Goal: Use online tool/utility: Utilize a website feature to perform a specific function

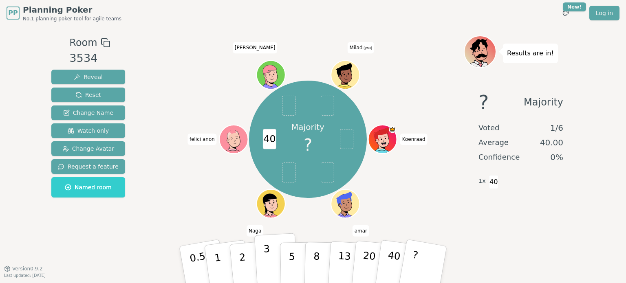
click at [267, 248] on p "3" at bounding box center [267, 265] width 9 height 44
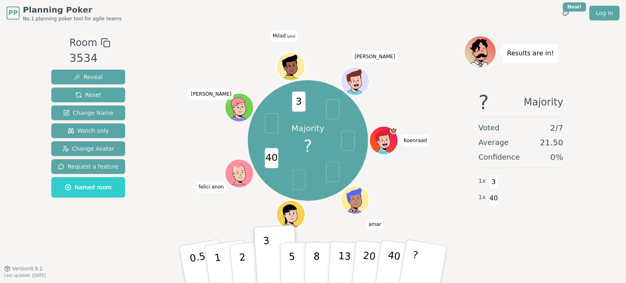
click at [271, 157] on span "40" at bounding box center [271, 158] width 13 height 20
drag, startPoint x: 238, startPoint y: 175, endPoint x: 176, endPoint y: 156, distance: 64.8
click at [176, 156] on div "Majority ? 40 3 [PERSON_NAME] felici anon [PERSON_NAME] (you) [PERSON_NAME]" at bounding box center [308, 141] width 312 height 182
click at [223, 174] on div "Majority ? 40 3 [PERSON_NAME] felici anon [PERSON_NAME] (you) [PERSON_NAME]" at bounding box center [308, 141] width 312 height 182
click at [211, 187] on span "felici anon" at bounding box center [210, 187] width 29 height 11
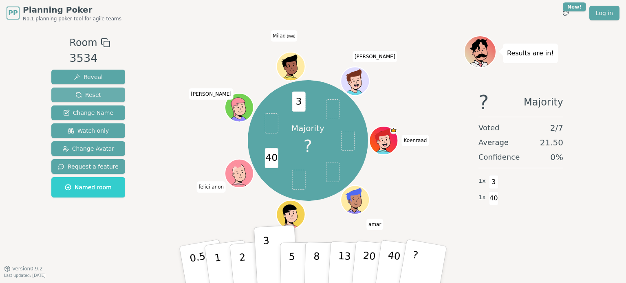
click at [104, 91] on button "Reset" at bounding box center [88, 95] width 74 height 15
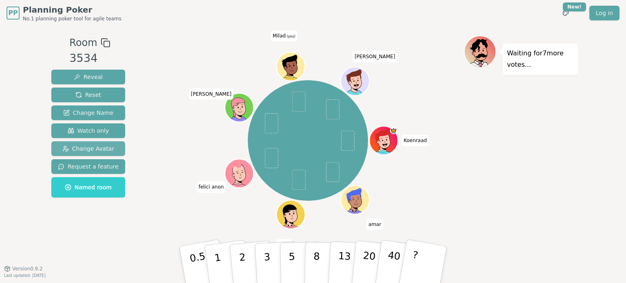
click at [105, 150] on span "Change Avatar" at bounding box center [88, 149] width 52 height 8
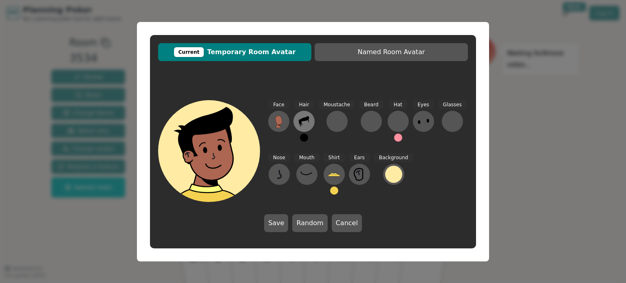
click at [305, 117] on icon at bounding box center [304, 121] width 13 height 13
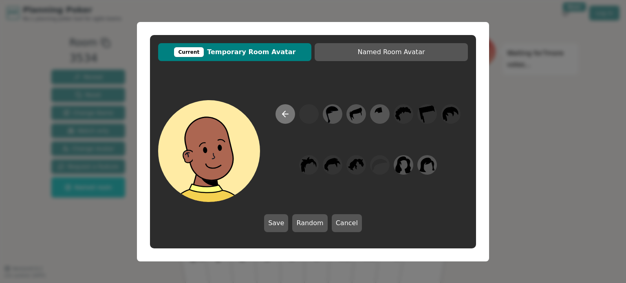
click at [287, 119] on icon at bounding box center [285, 114] width 10 height 10
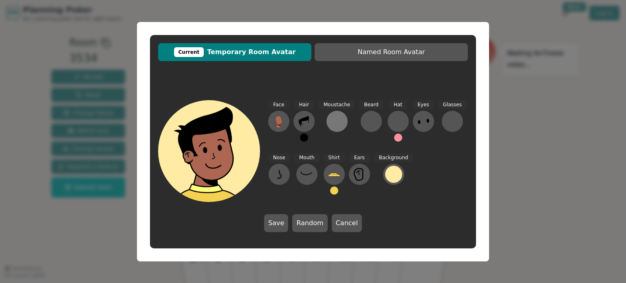
click at [339, 123] on div at bounding box center [337, 121] width 13 height 13
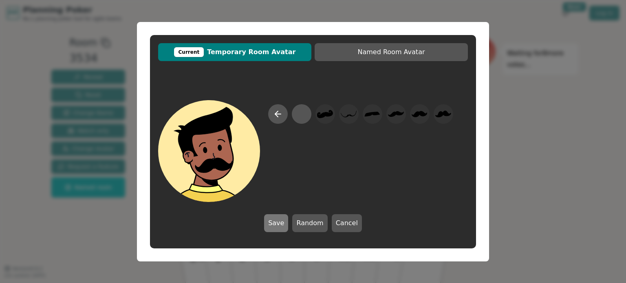
click at [282, 221] on button "Save" at bounding box center [276, 223] width 24 height 18
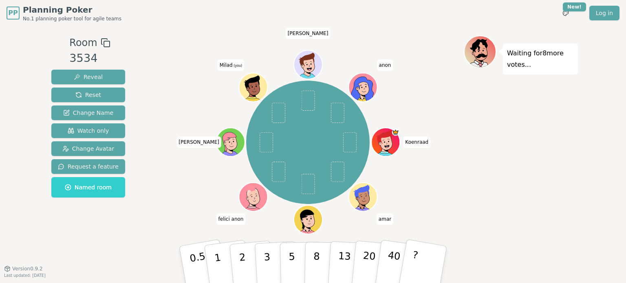
click at [249, 86] on icon at bounding box center [254, 87] width 28 height 3
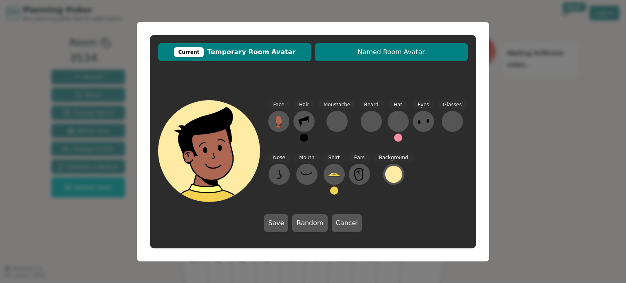
click at [350, 52] on span "Named Room Avatar" at bounding box center [391, 52] width 145 height 10
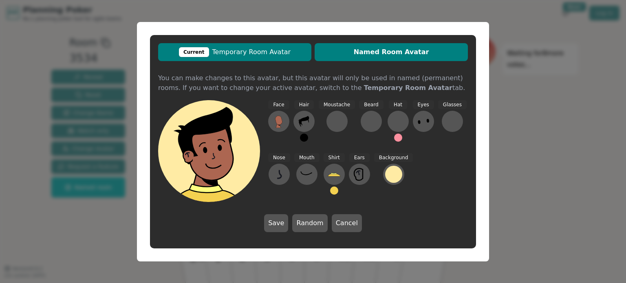
click at [284, 50] on span "Current Temporary Room Avatar" at bounding box center [234, 52] width 145 height 10
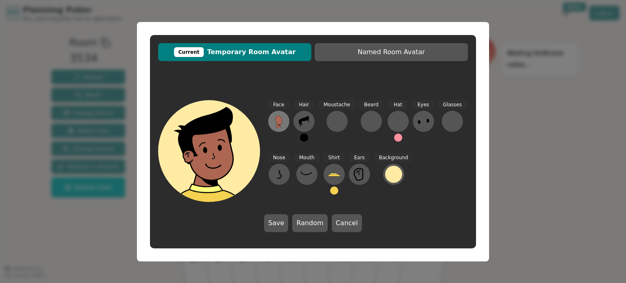
click at [282, 122] on icon at bounding box center [278, 120] width 7 height 9
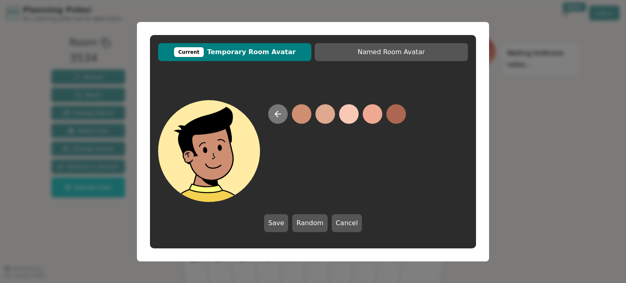
click at [275, 115] on icon at bounding box center [278, 114] width 10 height 10
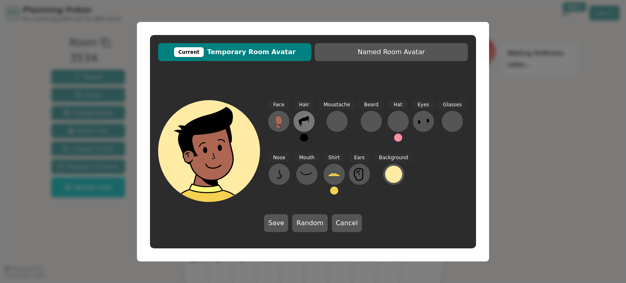
click at [300, 120] on icon at bounding box center [299, 120] width 1 height 1
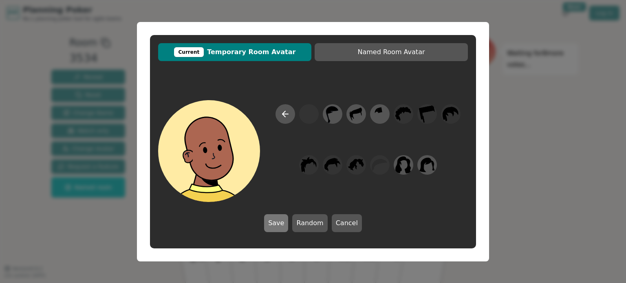
click at [275, 225] on button "Save" at bounding box center [276, 223] width 24 height 18
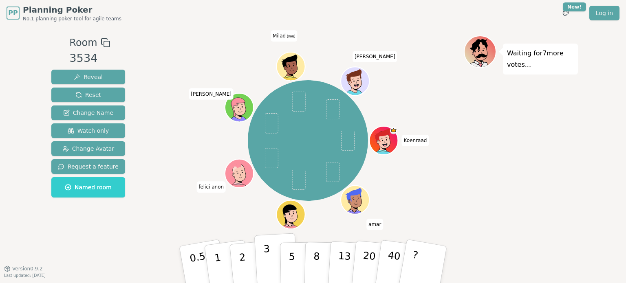
click at [269, 251] on button "3" at bounding box center [276, 265] width 44 height 64
